Goal: Find specific page/section

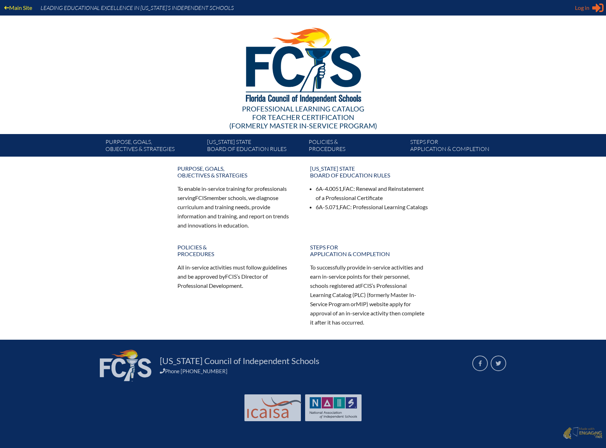
type input "[EMAIL_ADDRESS][DOMAIN_NAME]"
click at [587, 4] on span "Log in" at bounding box center [582, 8] width 14 height 8
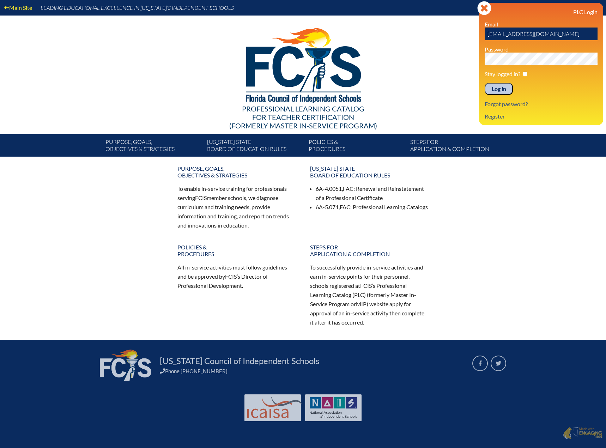
click at [494, 91] on input "Log in" at bounding box center [499, 89] width 28 height 12
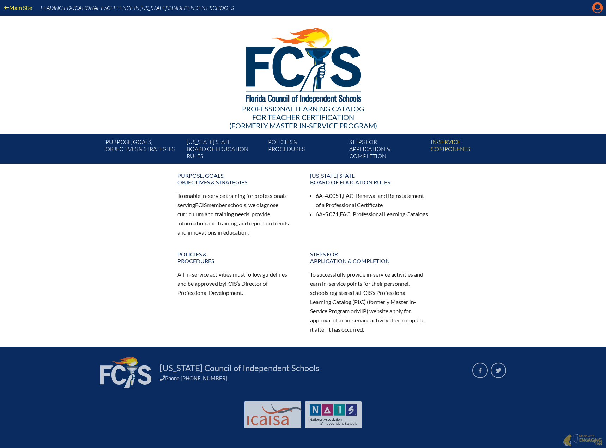
click at [602, 11] on icon "Manage account" at bounding box center [597, 7] width 11 height 11
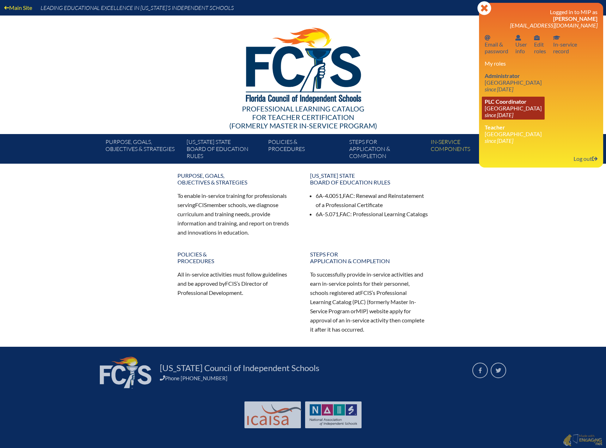
click at [501, 108] on link "PLC Coordinator NSU University School since 2023 Jul 1" at bounding box center [513, 108] width 63 height 23
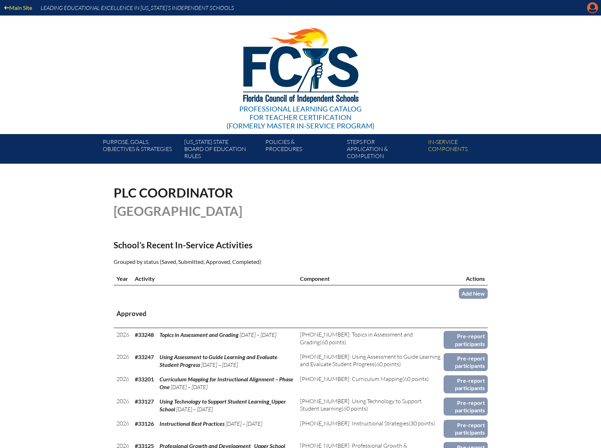
click at [595, 13] on icon "Manage account" at bounding box center [592, 7] width 11 height 11
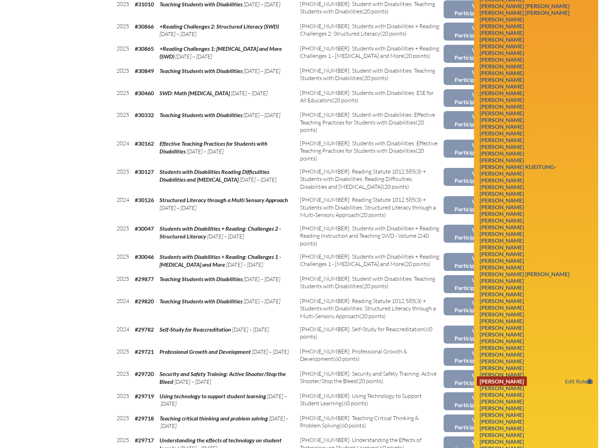
scroll to position [812, 0]
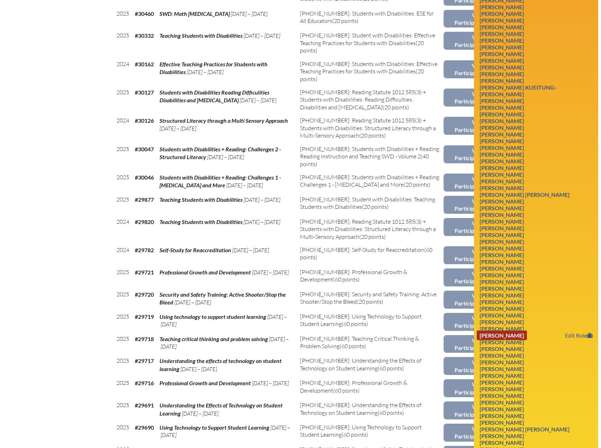
click at [511, 331] on link "[PERSON_NAME]" at bounding box center [502, 336] width 50 height 10
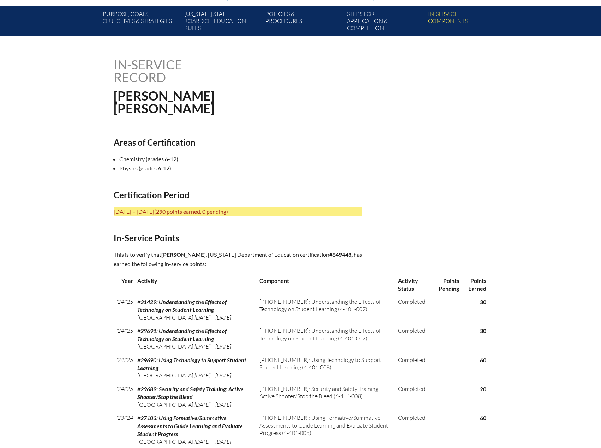
scroll to position [71, 0]
